Goal: Information Seeking & Learning: Check status

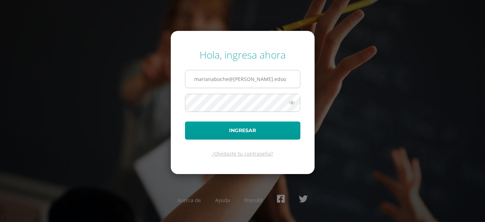
click at [262, 79] on input "marianaboche@fatima.edoo" at bounding box center [242, 78] width 115 height 17
type input "20180002@fatima.edu.gt"
click at [293, 102] on icon at bounding box center [291, 102] width 9 height 9
click at [293, 102] on icon at bounding box center [292, 102] width 10 height 9
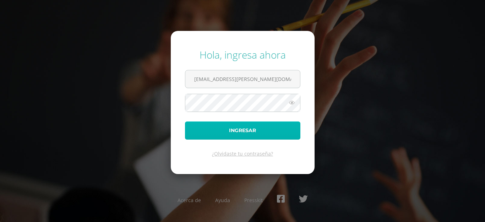
click at [275, 132] on button "Ingresar" at bounding box center [242, 130] width 115 height 18
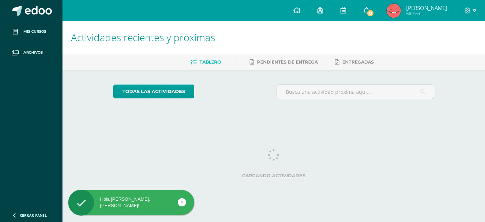
click at [370, 13] on link "13" at bounding box center [366, 10] width 23 height 21
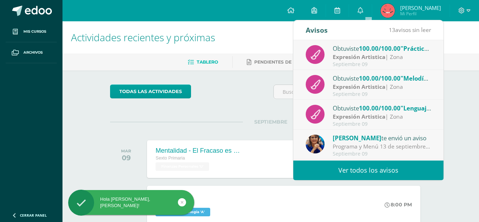
click at [362, 64] on div "Septiembre 09" at bounding box center [382, 64] width 99 height 6
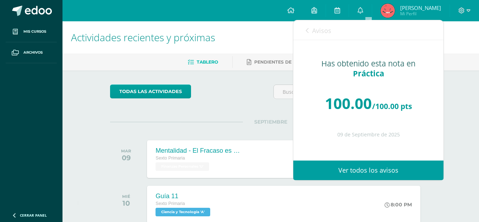
click at [320, 28] on span "Avisos" at bounding box center [321, 30] width 19 height 9
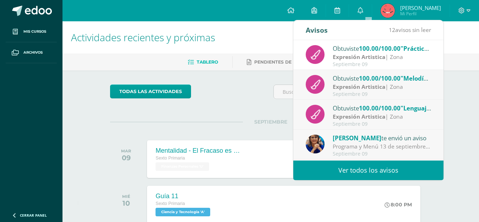
click at [339, 94] on div "Septiembre 09" at bounding box center [382, 94] width 99 height 6
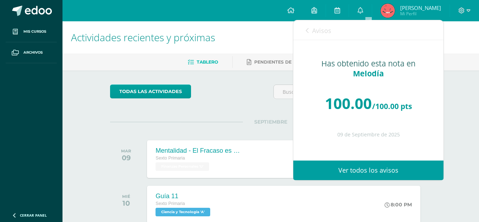
click at [325, 23] on link "Avisos" at bounding box center [319, 30] width 26 height 20
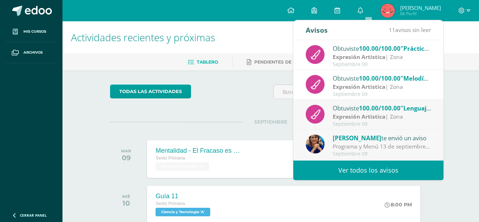
click at [342, 120] on strong "Expresión Artistica" at bounding box center [359, 117] width 53 height 8
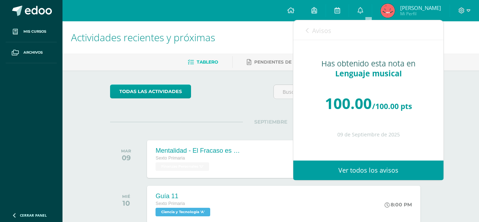
click at [319, 27] on span "Avisos" at bounding box center [321, 30] width 19 height 9
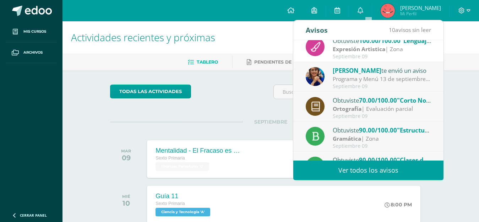
scroll to position [67, 0]
click at [415, 104] on span ""Corto No.1"" at bounding box center [415, 100] width 37 height 8
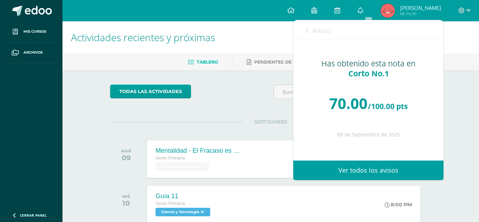
click at [340, 27] on div "Avisos 9 avisos sin leer Avisos" at bounding box center [368, 30] width 150 height 20
click at [335, 31] on div "Avisos 9 avisos sin leer Avisos" at bounding box center [368, 30] width 150 height 20
click at [326, 34] on span "Avisos" at bounding box center [321, 30] width 19 height 9
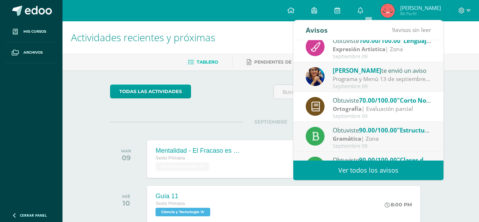
click at [352, 141] on strong "Gramática" at bounding box center [347, 139] width 28 height 8
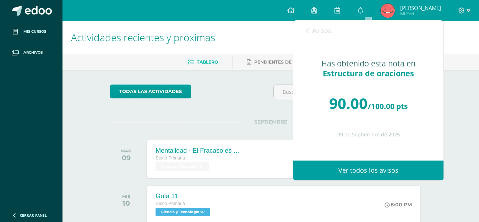
click at [316, 28] on span "Avisos" at bounding box center [321, 30] width 19 height 9
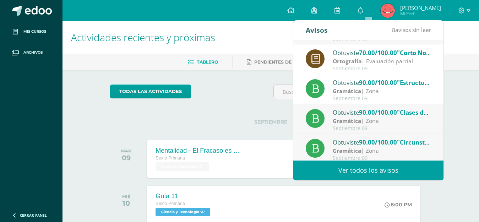
scroll to position [118, 0]
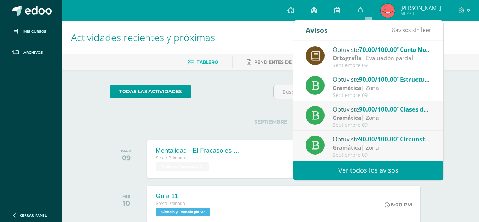
click at [408, 122] on div "Septiembre 09" at bounding box center [382, 125] width 99 height 6
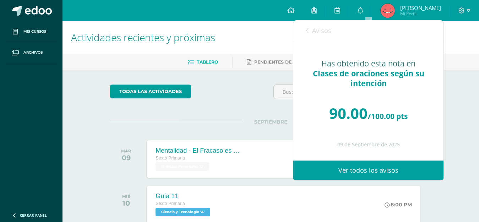
click at [342, 36] on div "Avisos 7 avisos sin leer Avisos" at bounding box center [368, 30] width 150 height 20
click at [334, 33] on div "Avisos 7 avisos sin leer Avisos" at bounding box center [368, 30] width 150 height 20
click at [326, 33] on span "Avisos" at bounding box center [321, 30] width 19 height 9
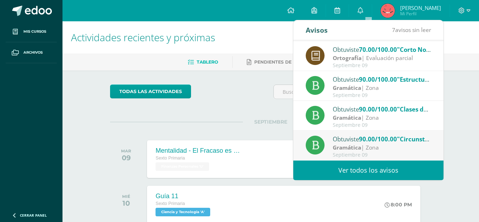
click at [351, 146] on strong "Gramática" at bounding box center [347, 148] width 28 height 8
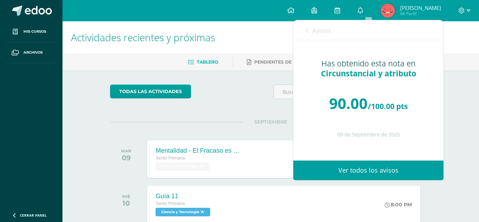
click at [306, 33] on icon at bounding box center [307, 31] width 3 height 6
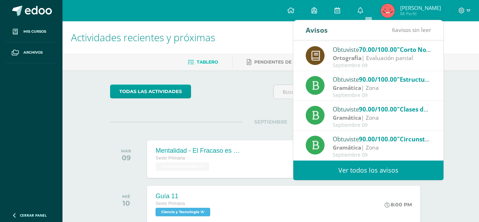
click at [359, 166] on link "Ver todos los avisos" at bounding box center [368, 171] width 150 height 20
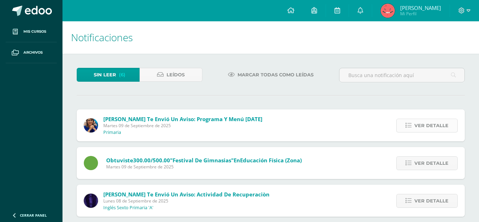
click at [425, 129] on span "Ver detalle" at bounding box center [432, 125] width 34 height 13
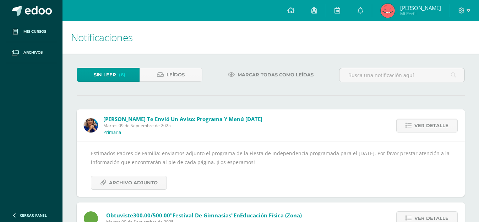
click at [426, 130] on span "Ver detalle" at bounding box center [432, 125] width 34 height 13
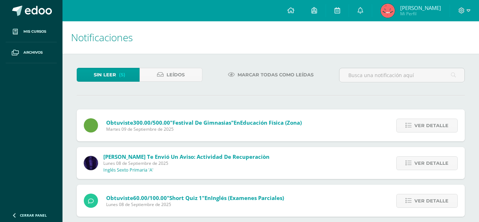
click at [426, 130] on span "Ver detalle" at bounding box center [432, 125] width 34 height 13
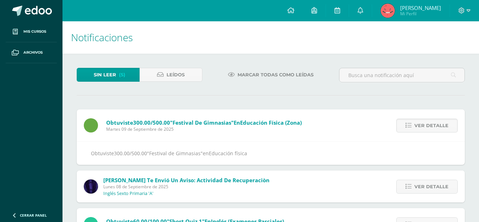
click at [426, 130] on span "Ver detalle" at bounding box center [432, 125] width 34 height 13
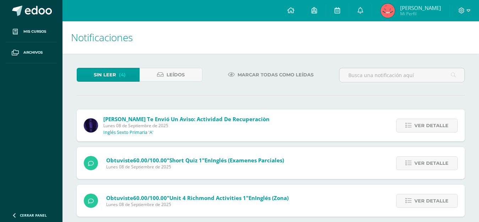
click at [426, 130] on span "Ver detalle" at bounding box center [432, 125] width 34 height 13
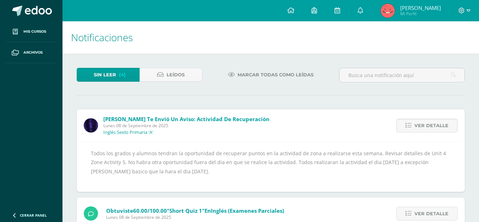
click at [426, 130] on span "Ver detalle" at bounding box center [432, 125] width 34 height 13
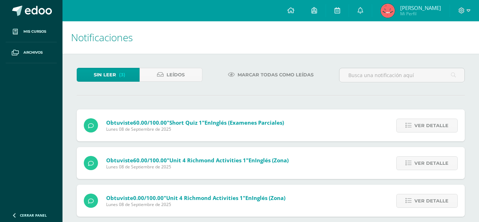
click at [426, 130] on span "Ver detalle" at bounding box center [432, 125] width 34 height 13
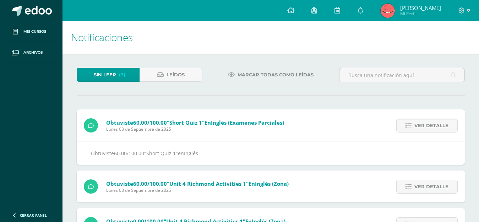
click at [426, 130] on span "Ver detalle" at bounding box center [432, 125] width 34 height 13
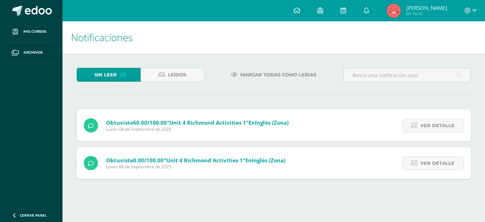
click at [426, 130] on span "Ver detalle" at bounding box center [438, 125] width 34 height 13
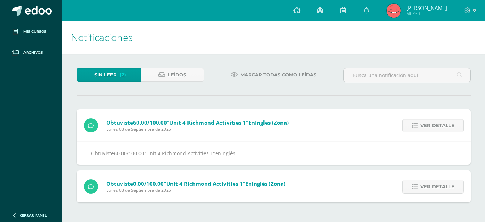
click at [426, 130] on span "Ver detalle" at bounding box center [438, 125] width 34 height 13
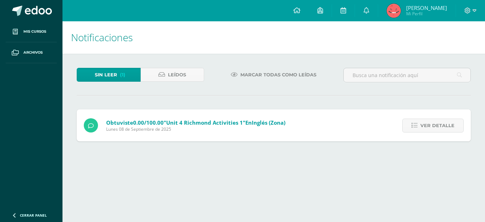
click at [426, 130] on span "Ver detalle" at bounding box center [438, 125] width 34 height 13
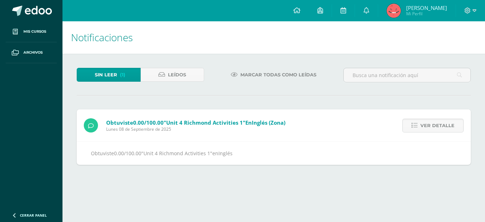
click at [426, 130] on span "Ver detalle" at bounding box center [438, 125] width 34 height 13
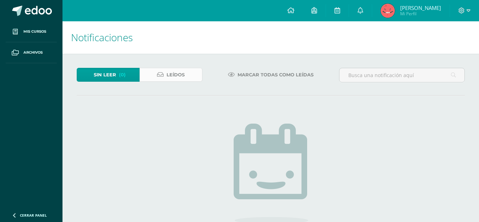
click at [187, 72] on link "Leídos" at bounding box center [171, 75] width 63 height 14
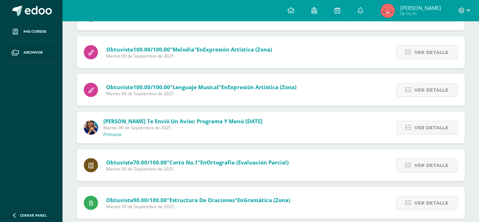
scroll to position [142, 0]
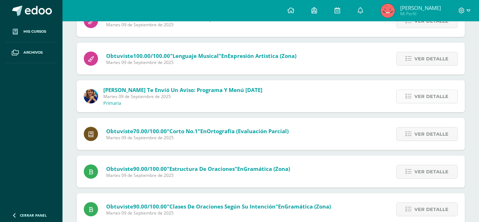
click at [425, 93] on span "Ver detalle" at bounding box center [432, 96] width 34 height 13
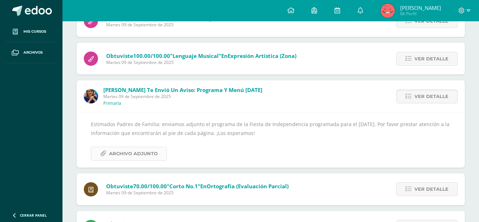
click at [138, 158] on span "Archivo Adjunto" at bounding box center [133, 153] width 49 height 13
click at [422, 96] on span "Ver detalle" at bounding box center [432, 96] width 34 height 13
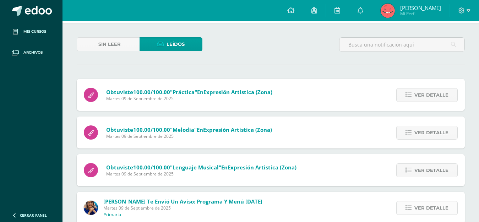
scroll to position [0, 0]
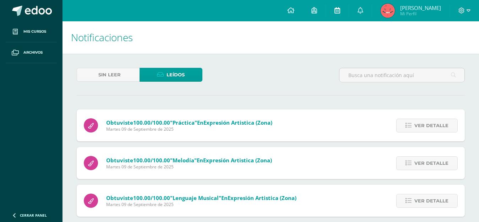
click at [349, 7] on link at bounding box center [337, 10] width 23 height 21
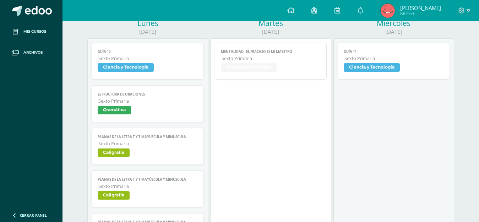
scroll to position [85, 0]
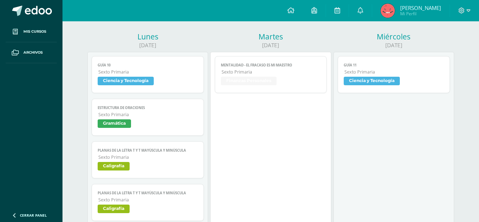
click at [301, 67] on span "Mentalidad - El Fracaso es mi Maestro" at bounding box center [271, 65] width 100 height 5
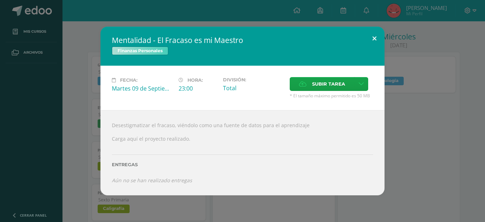
click at [369, 43] on button at bounding box center [374, 39] width 20 height 24
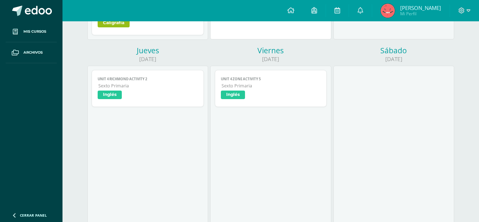
scroll to position [369, 0]
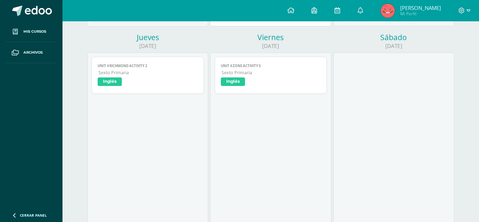
click at [177, 90] on link "Unit 4 Richmond Activity 2 Sexto Primaria Inglés" at bounding box center [148, 75] width 112 height 37
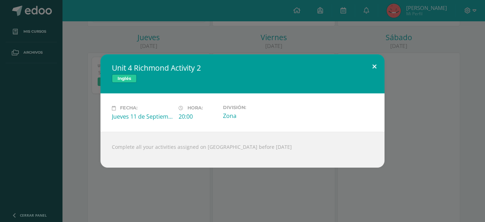
click at [368, 73] on button at bounding box center [374, 66] width 20 height 24
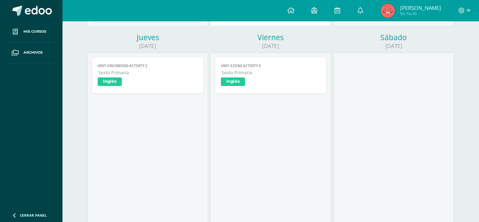
click at [320, 77] on span "Inglés" at bounding box center [271, 82] width 100 height 10
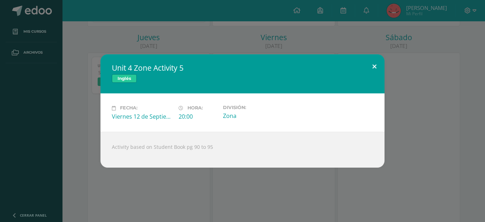
click at [375, 75] on button at bounding box center [374, 66] width 20 height 24
